Goal: Task Accomplishment & Management: Manage account settings

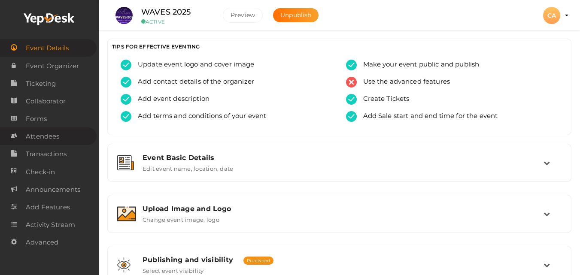
click at [63, 132] on link "Attendees" at bounding box center [48, 137] width 97 height 18
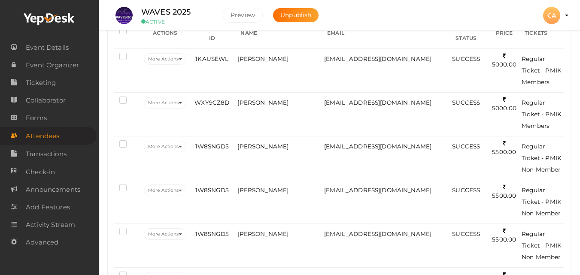
scroll to position [177, 0]
